Goal: Contribute content

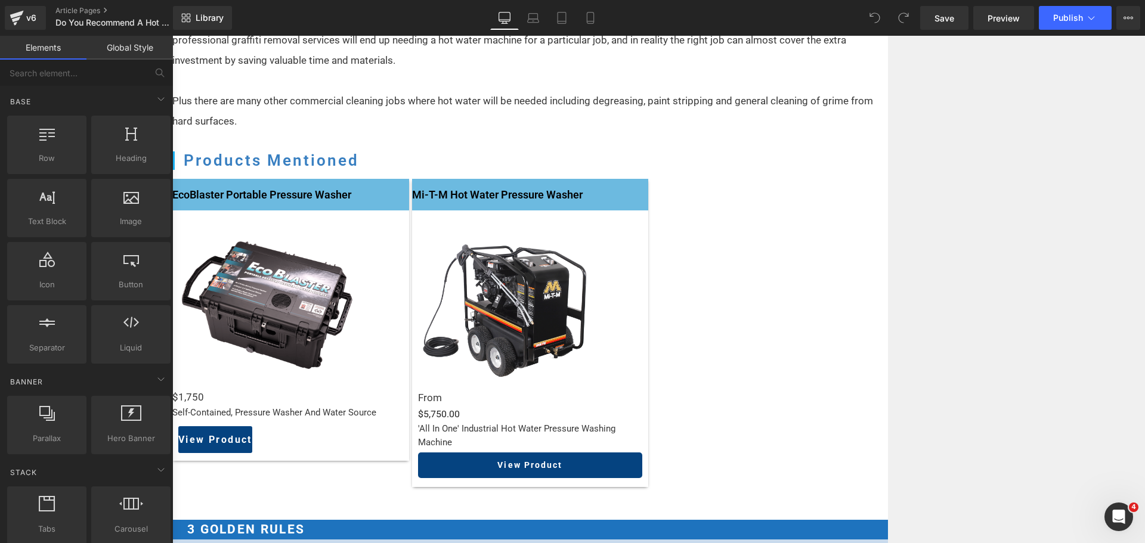
scroll to position [1312, 0]
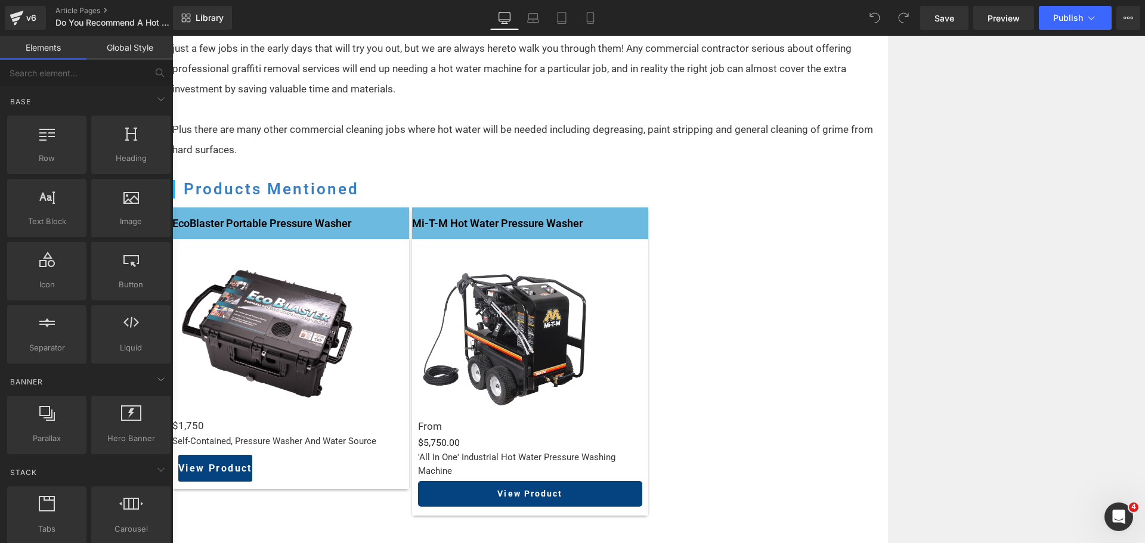
click at [643, 415] on div "Liquid" at bounding box center [530, 415] width 225 height 0
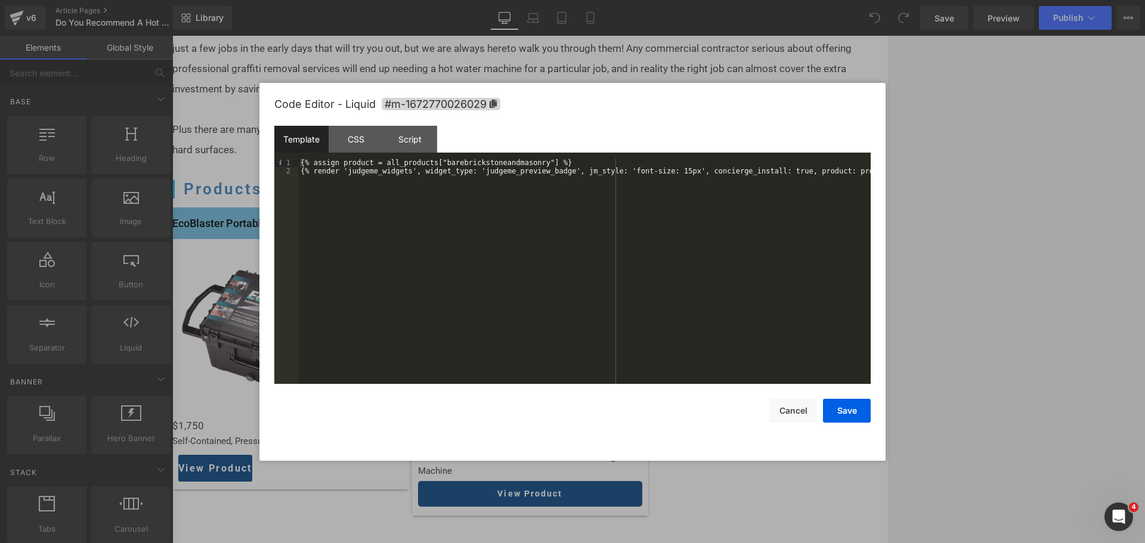
click at [539, 191] on div "{% assign product = all_products["barebrickstoneandmasonry"] %} {% render 'judg…" at bounding box center [584, 280] width 573 height 242
drag, startPoint x: 533, startPoint y: 161, endPoint x: 439, endPoint y: 163, distance: 93.7
click at [439, 163] on div "{% assign product = all_products["barebrickstoneandmasonry"] %} {% render 'judg…" at bounding box center [584, 280] width 573 height 242
click at [839, 403] on button "Save" at bounding box center [847, 411] width 48 height 24
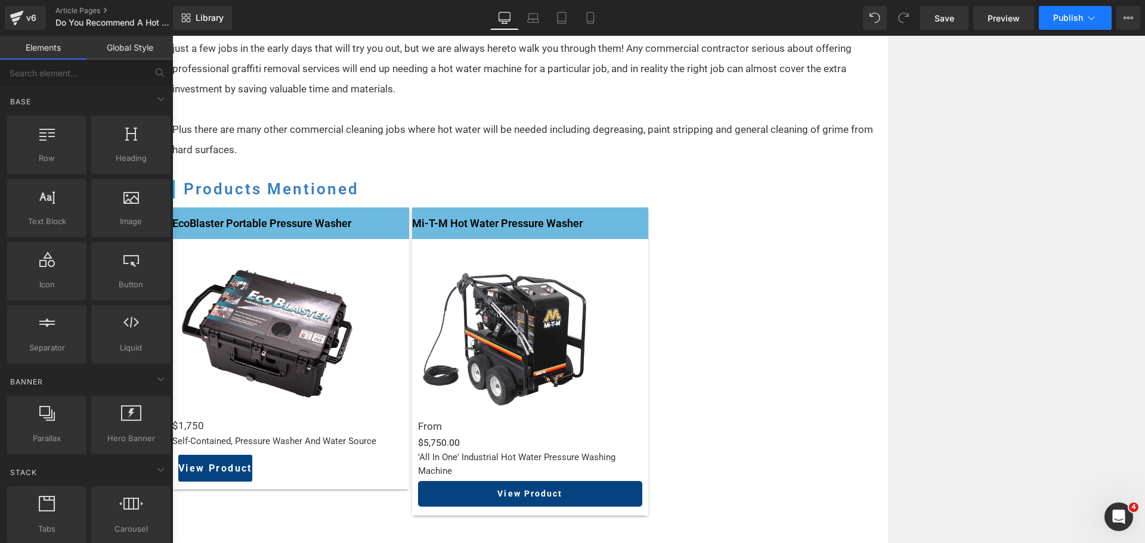
click at [1069, 7] on button "Publish" at bounding box center [1075, 18] width 73 height 24
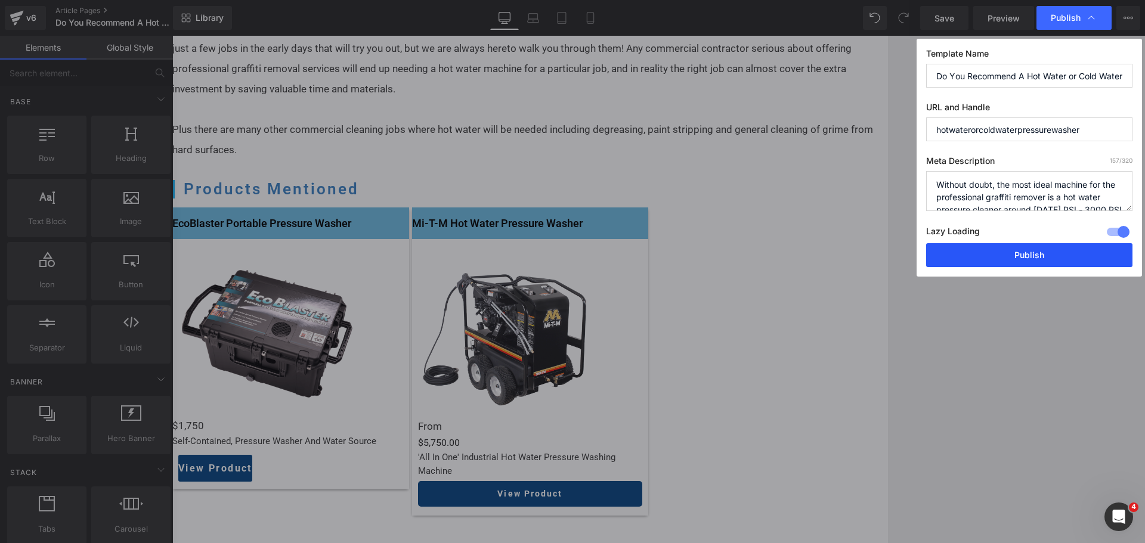
click at [1006, 249] on button "Publish" at bounding box center [1029, 255] width 206 height 24
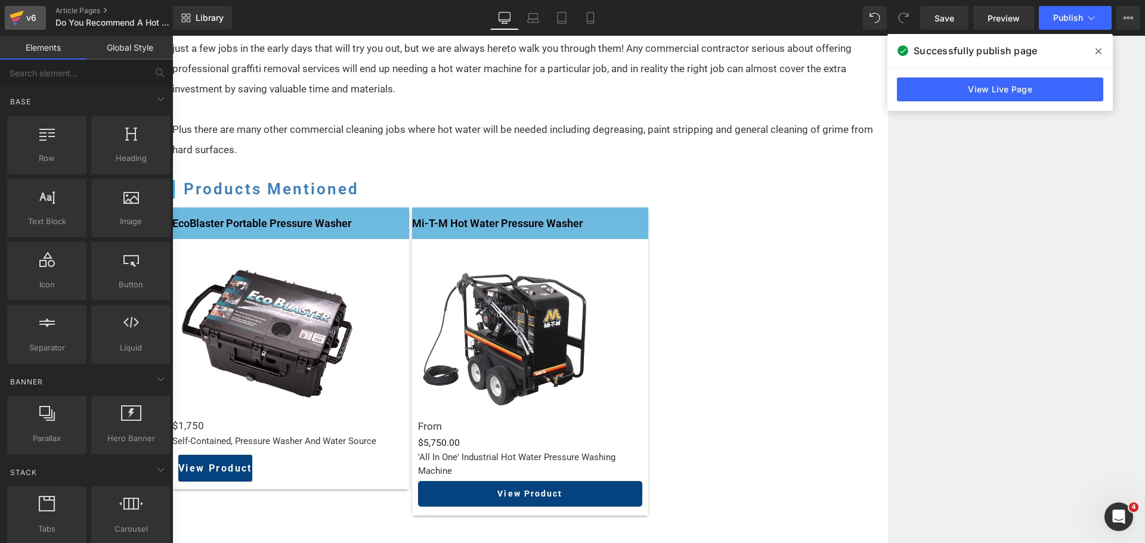
click at [21, 19] on icon at bounding box center [17, 18] width 14 height 30
